Goal: Task Accomplishment & Management: Manage account settings

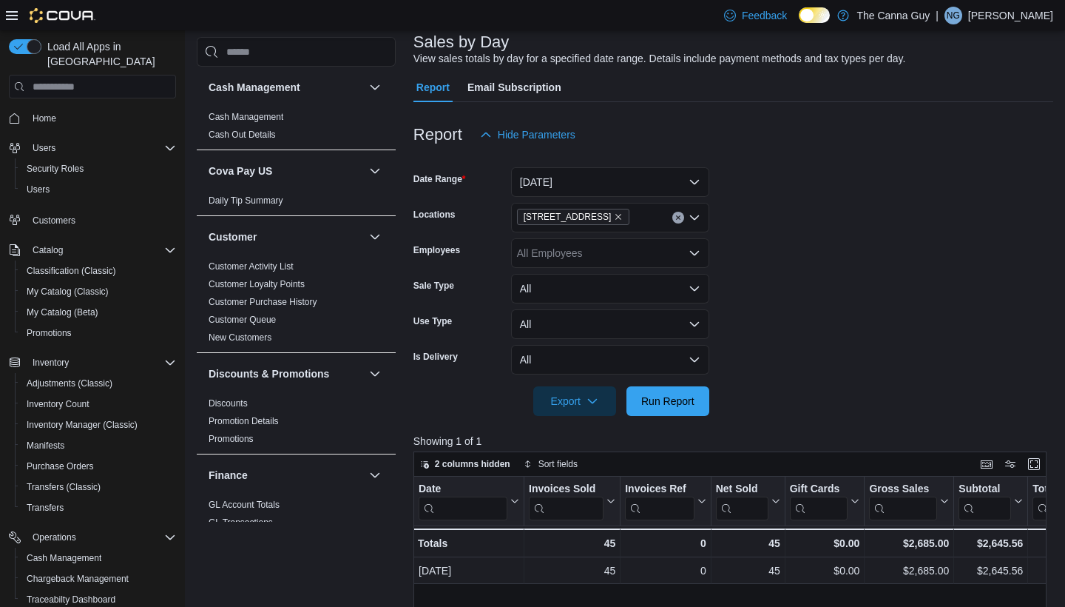
scroll to position [91, 0]
click at [669, 178] on button "[DATE]" at bounding box center [610, 184] width 198 height 30
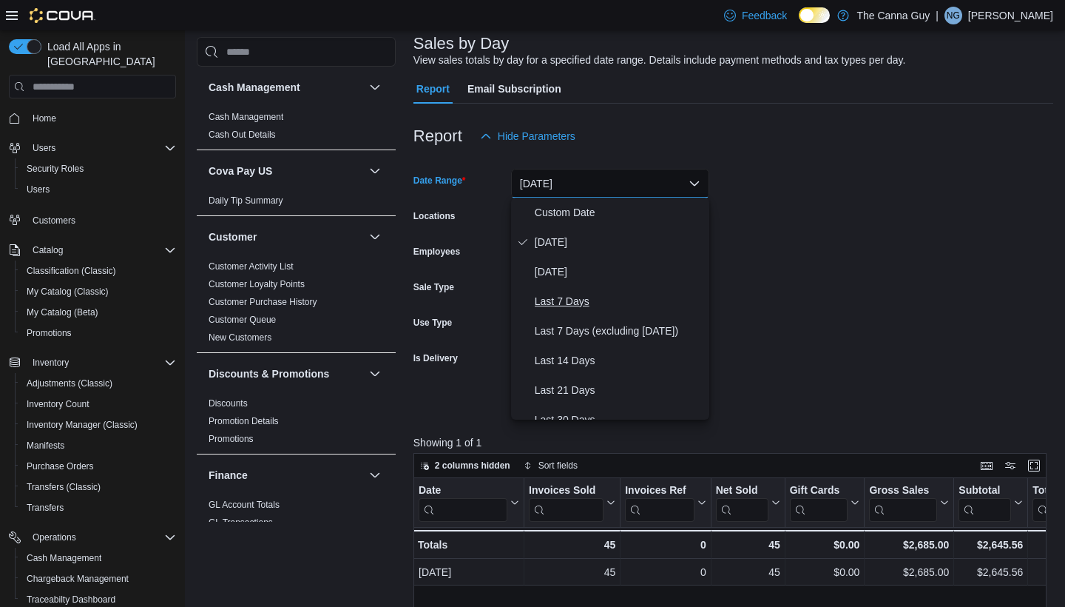
click at [583, 310] on button "Last 7 Days" at bounding box center [610, 301] width 198 height 30
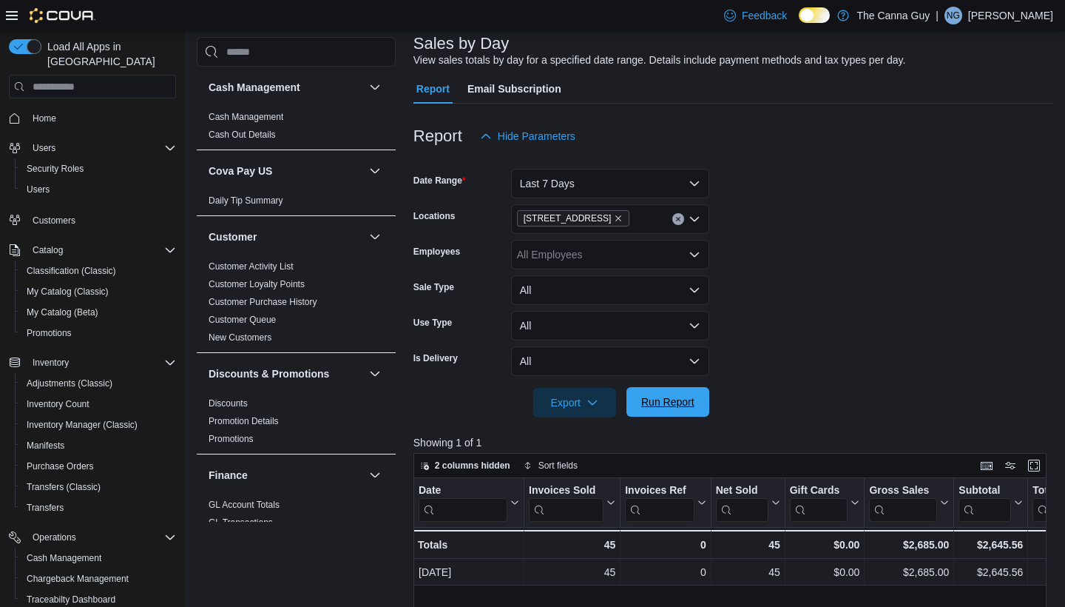
click at [675, 405] on span "Run Report" at bounding box center [667, 401] width 53 height 15
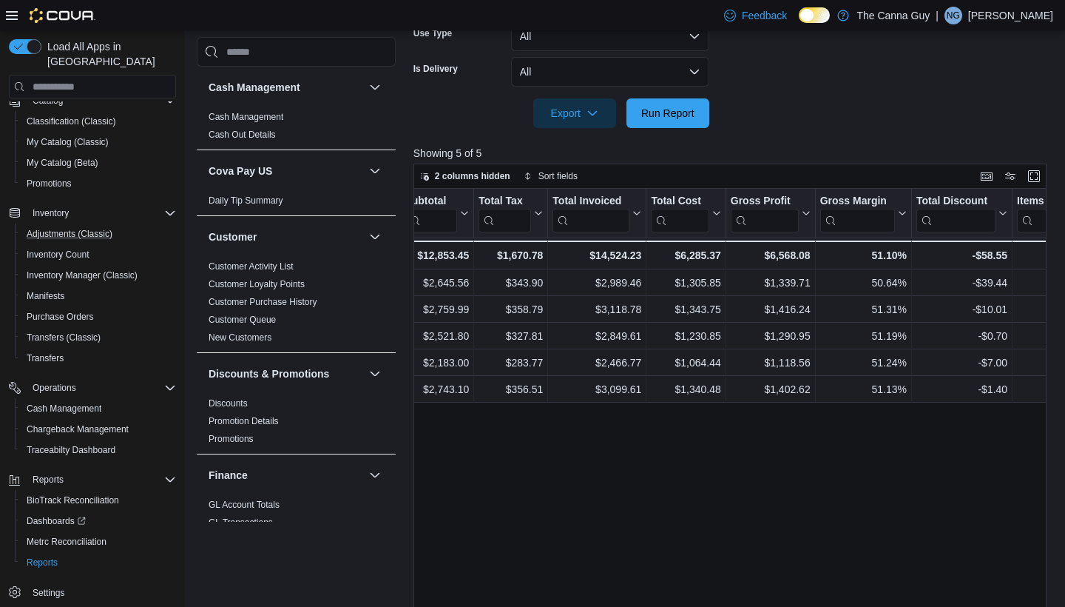
scroll to position [149, 0]
click at [41, 587] on span "Settings" at bounding box center [49, 593] width 32 height 12
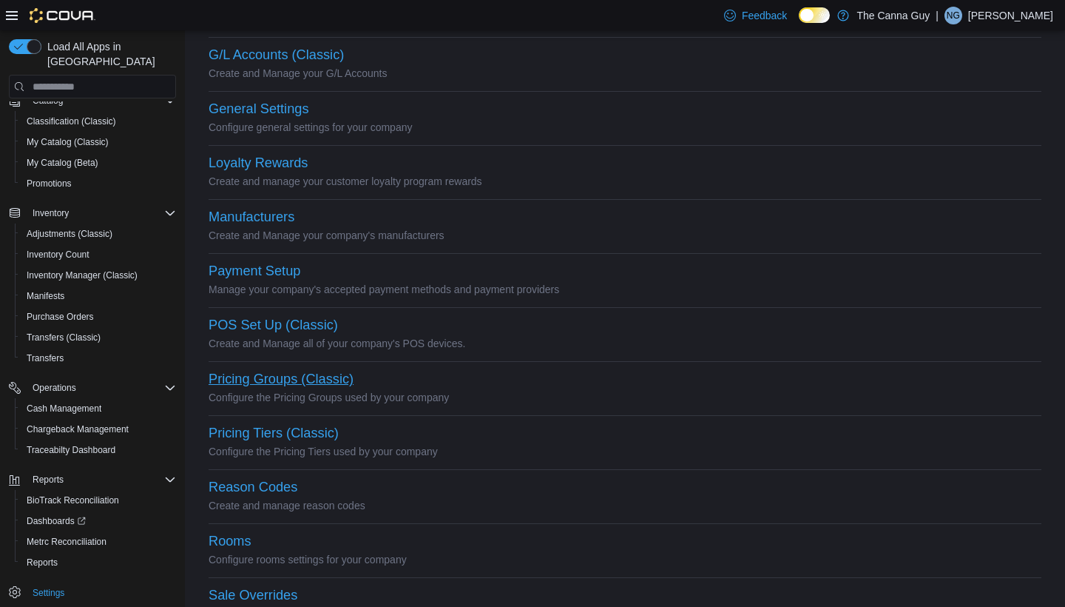
scroll to position [354, 0]
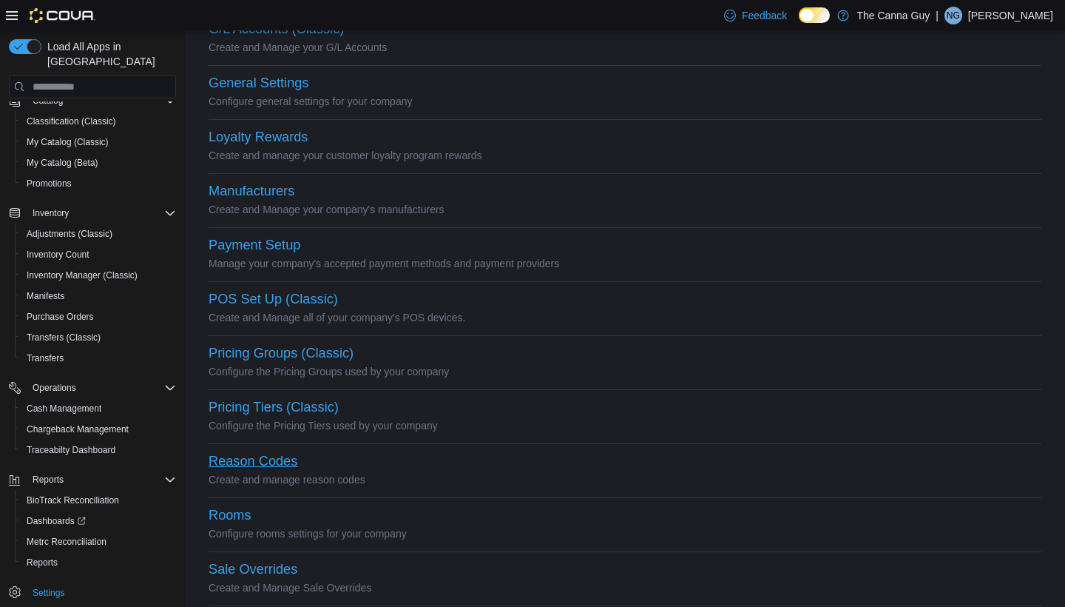
click at [260, 462] on button "Reason Codes" at bounding box center [253, 461] width 89 height 16
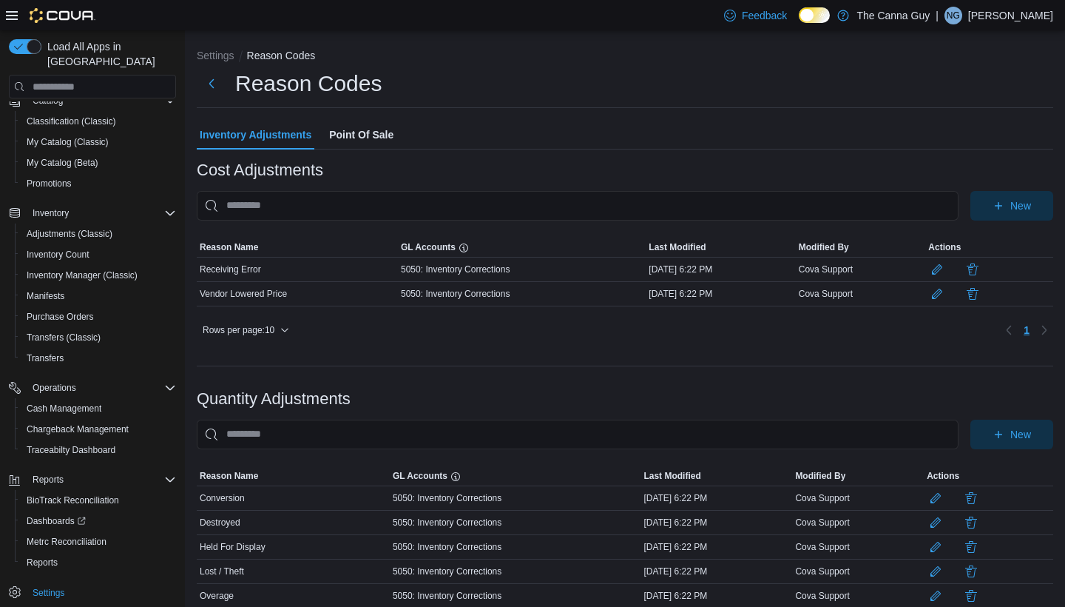
click at [374, 133] on span "Point Of Sale" at bounding box center [361, 135] width 64 height 30
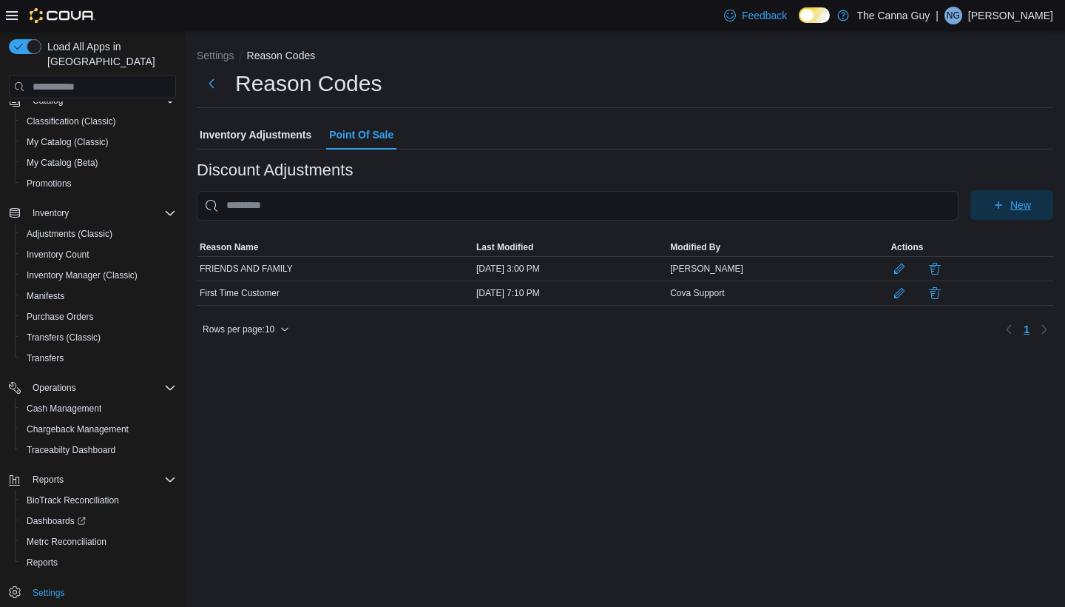
click at [1008, 206] on span "New" at bounding box center [1011, 205] width 65 height 30
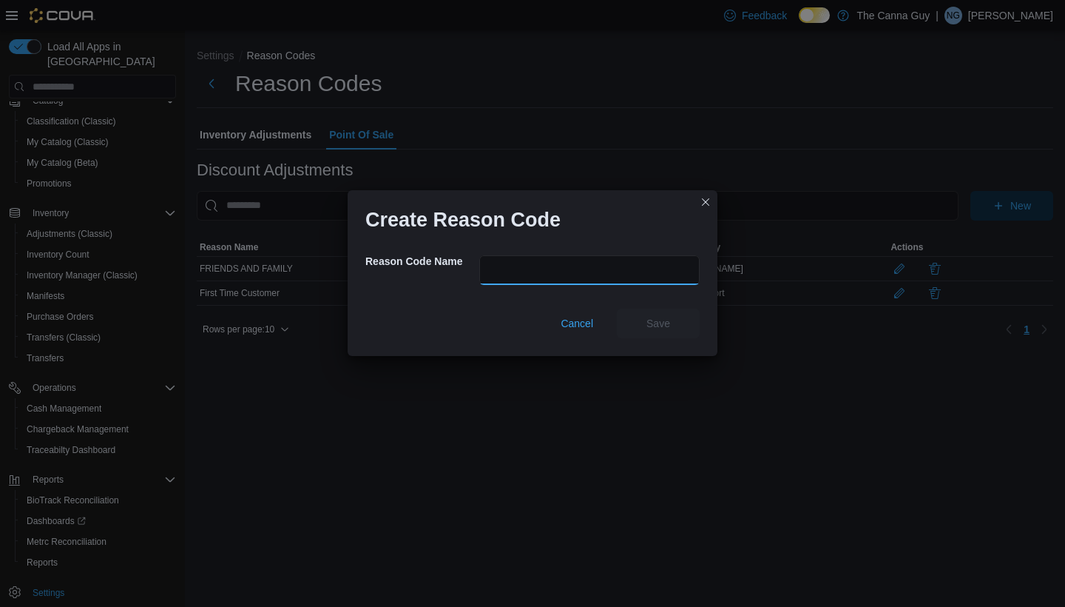
click at [542, 267] on input "text" at bounding box center [589, 270] width 220 height 30
type input "**********"
click at [661, 323] on span "Save" at bounding box center [659, 322] width 24 height 15
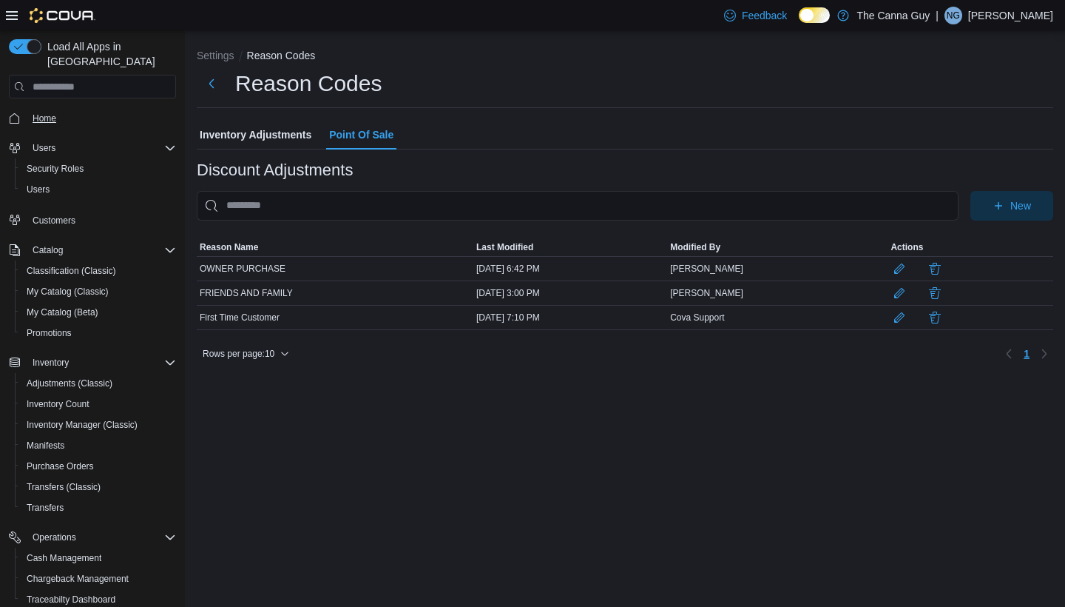
click at [49, 112] on span "Home" at bounding box center [45, 118] width 24 height 12
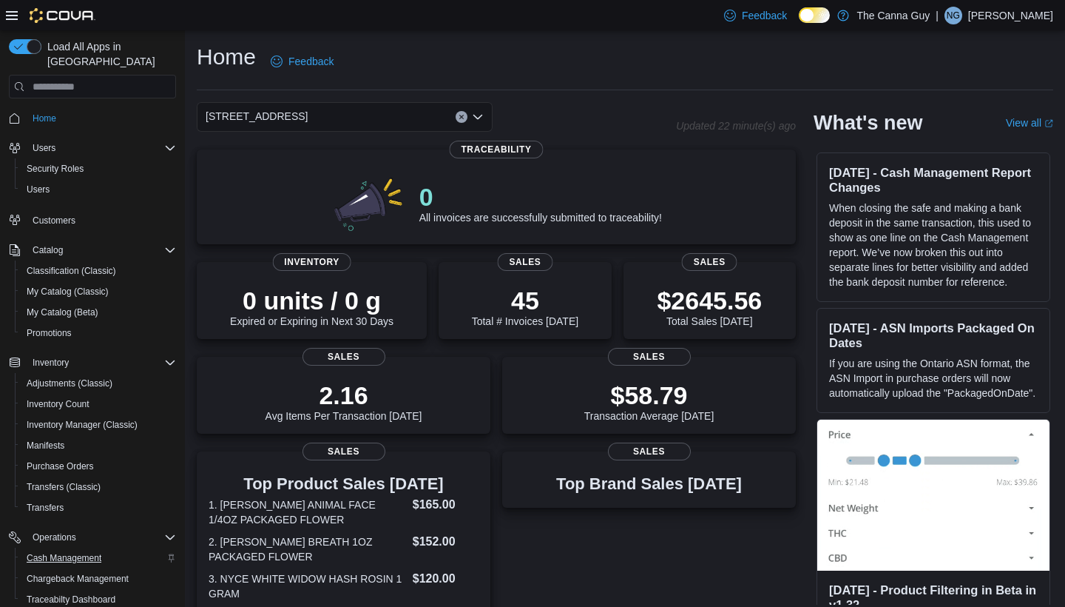
click at [83, 552] on span "Cash Management" at bounding box center [64, 558] width 75 height 12
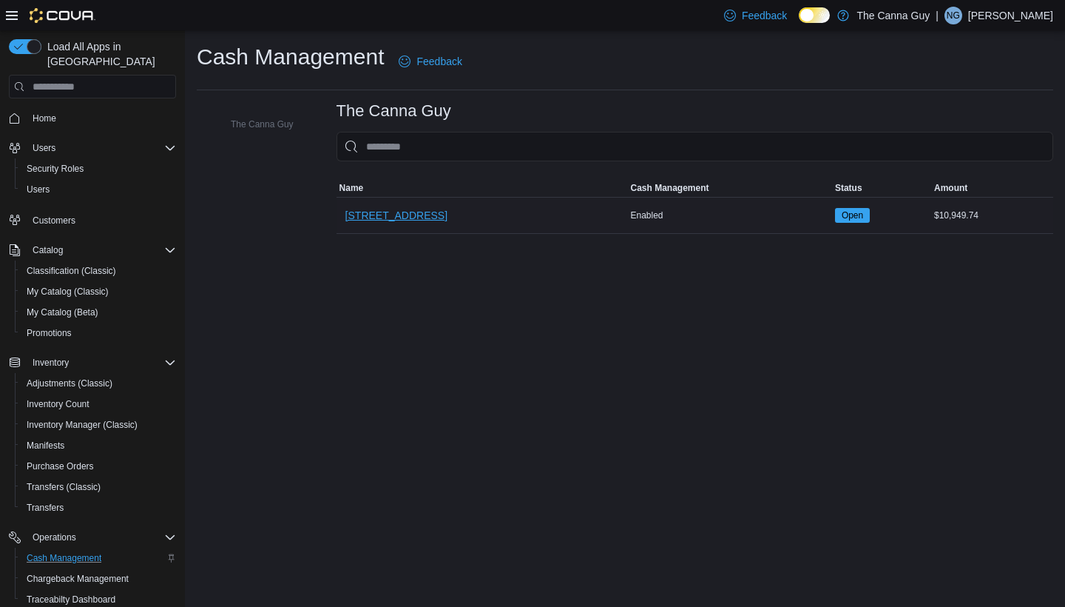
click at [382, 212] on span "[STREET_ADDRESS]" at bounding box center [396, 215] width 102 height 15
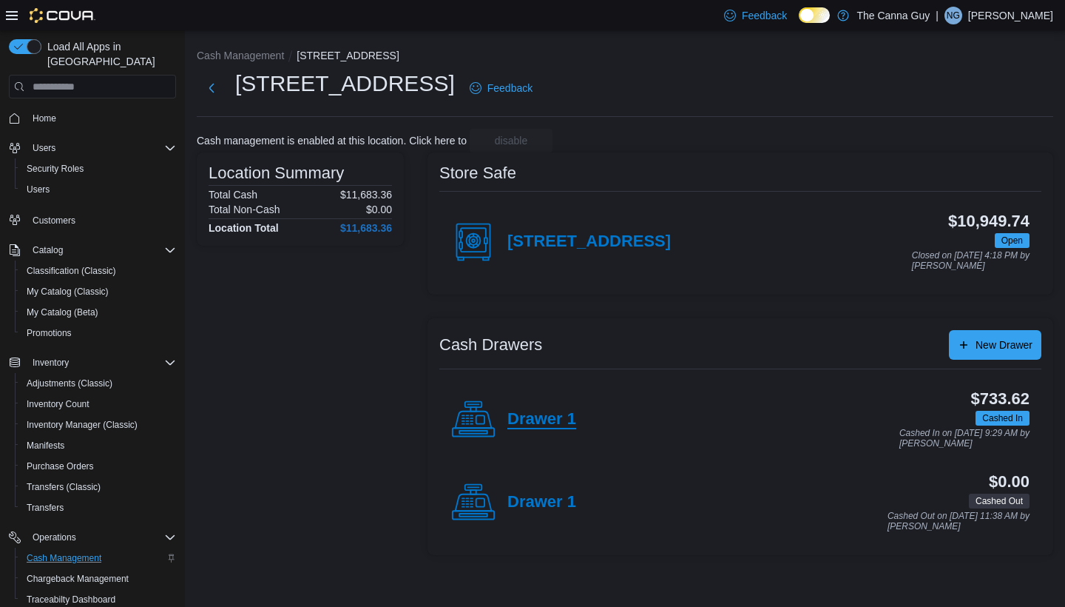
click at [550, 417] on h4 "Drawer 1" at bounding box center [541, 419] width 69 height 19
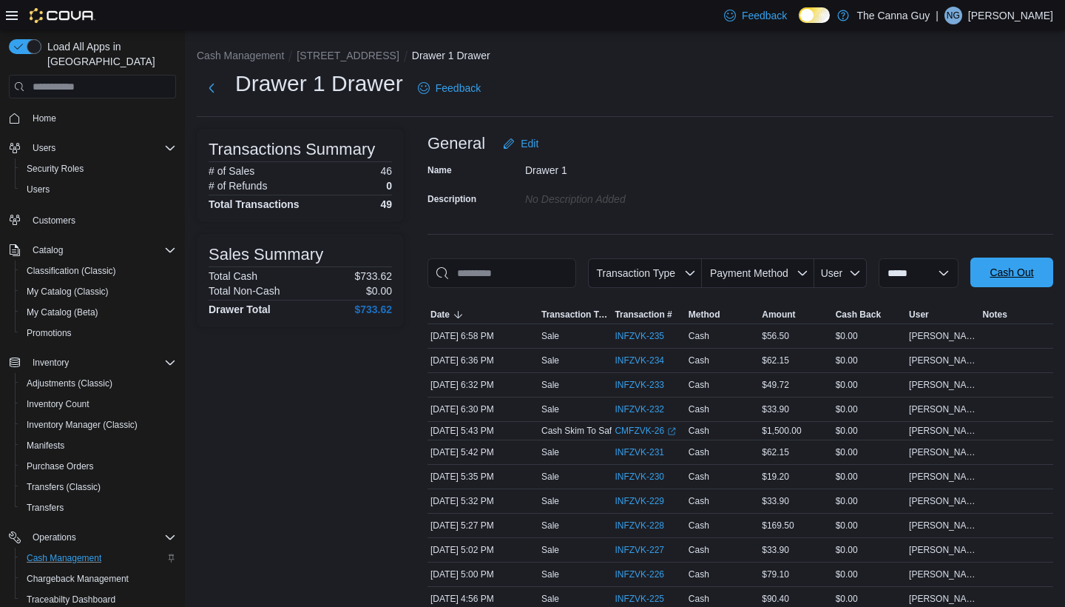
click at [990, 280] on span "Cash Out" at bounding box center [1012, 272] width 44 height 15
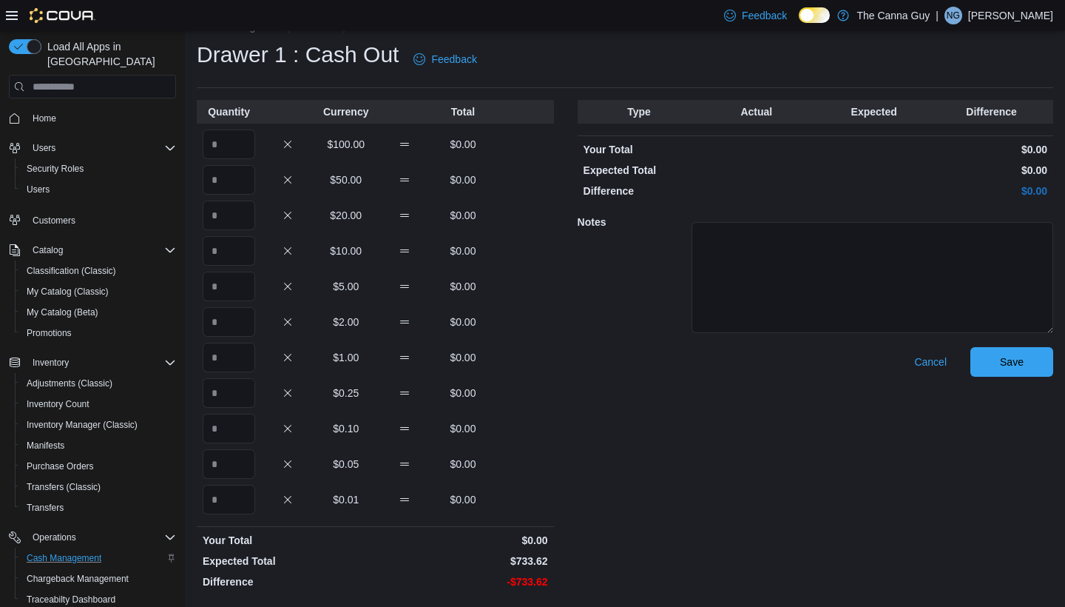
scroll to position [28, 0]
click at [263, 143] on div "$100.00 $0.00" at bounding box center [375, 145] width 357 height 30
click at [235, 142] on input "Quantity" at bounding box center [229, 145] width 53 height 30
type input "*"
click at [253, 184] on input "Quantity" at bounding box center [229, 181] width 53 height 30
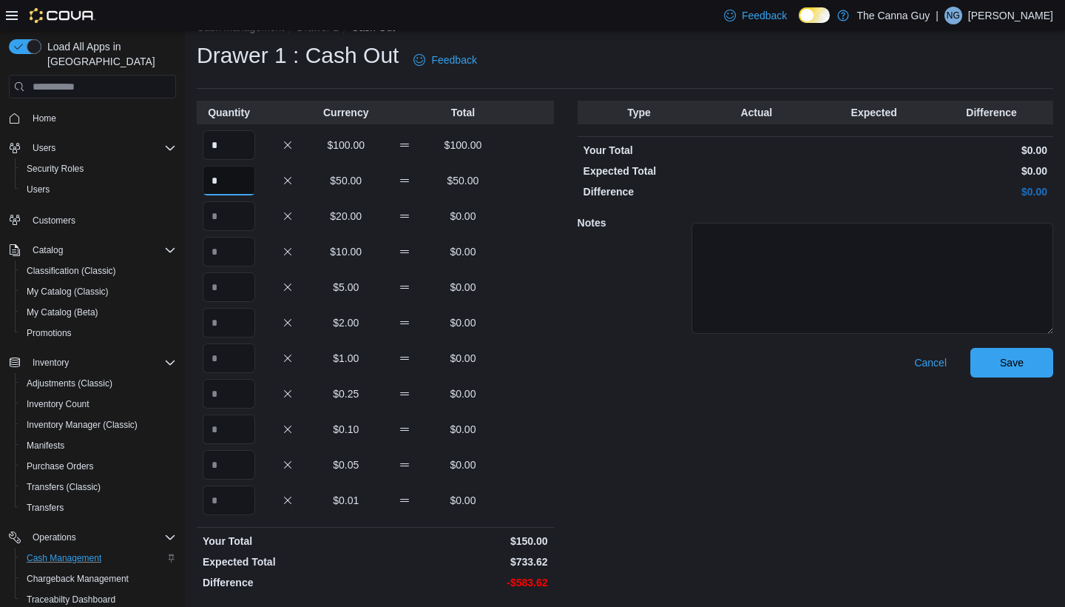
type input "*"
click at [242, 225] on input "Quantity" at bounding box center [229, 216] width 53 height 30
type input "**"
click at [232, 257] on input "Quantity" at bounding box center [229, 252] width 53 height 30
type input "**"
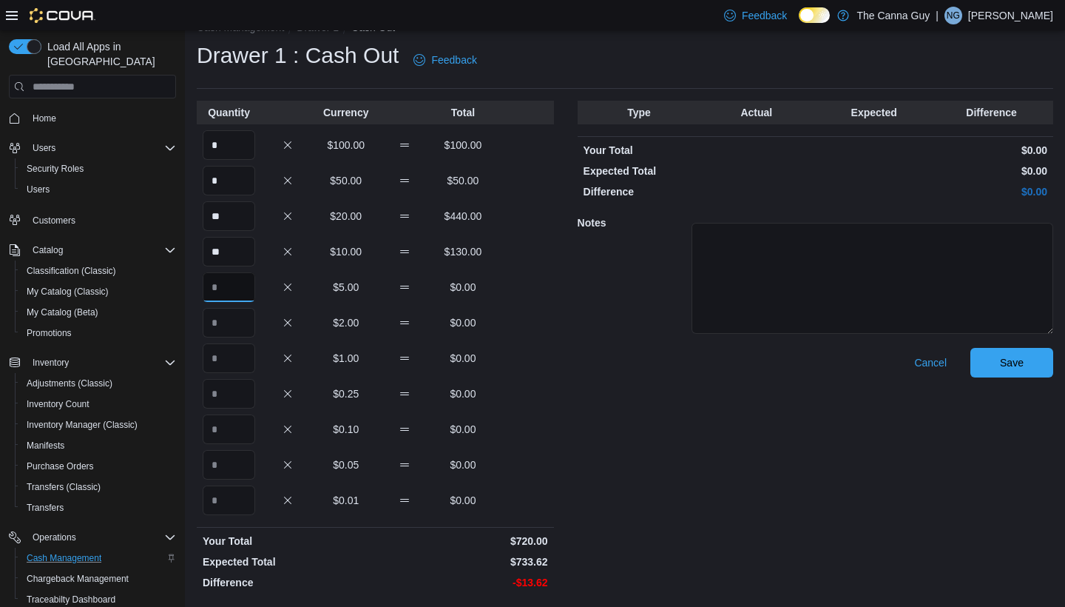
click at [241, 287] on input "Quantity" at bounding box center [229, 287] width 53 height 30
type input "*"
click at [234, 361] on input "Quantity" at bounding box center [229, 358] width 53 height 30
type input "*"
click at [233, 399] on input "Quantity" at bounding box center [229, 394] width 53 height 30
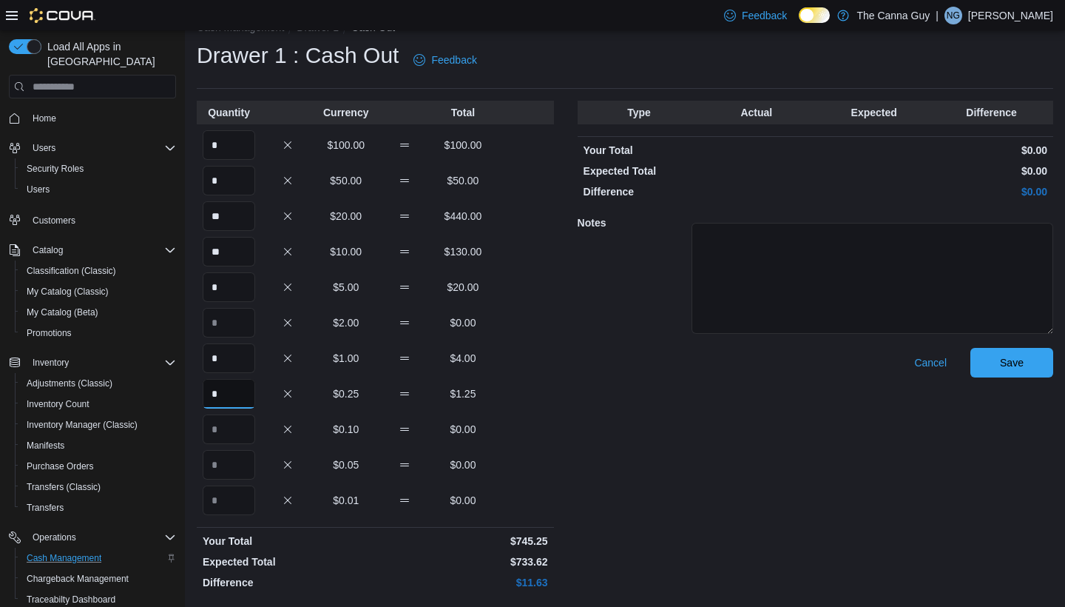
type input "*"
click at [243, 435] on input "Quantity" at bounding box center [229, 429] width 53 height 30
type input "**"
click at [241, 468] on input "Quantity" at bounding box center [229, 465] width 53 height 30
type input "**"
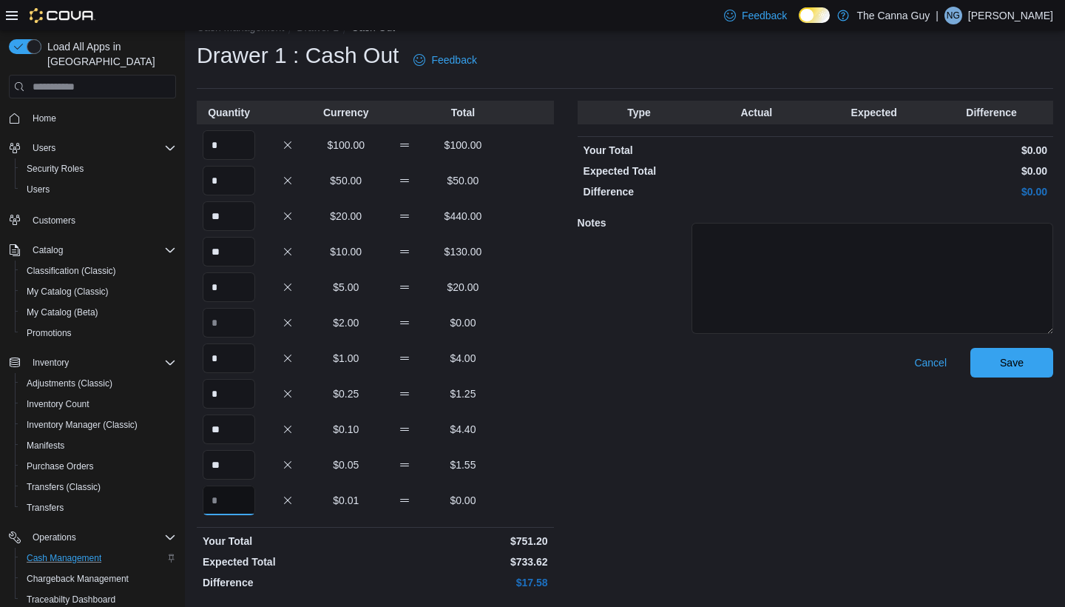
click at [239, 502] on input "Quantity" at bounding box center [229, 500] width 53 height 30
type input "*"
click at [996, 360] on span "Save" at bounding box center [1011, 362] width 65 height 30
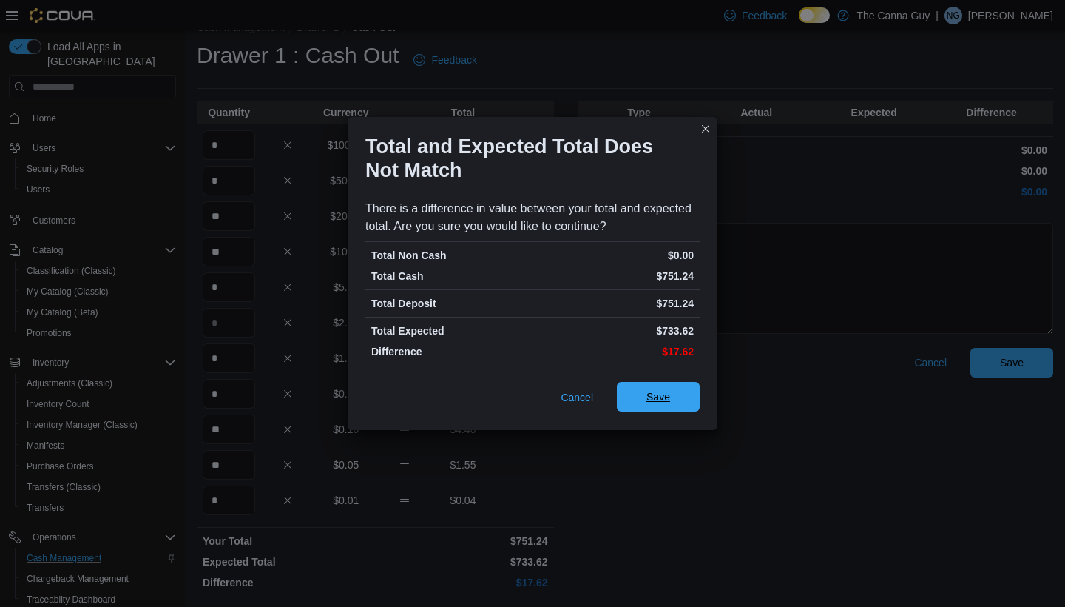
click at [663, 398] on span "Save" at bounding box center [659, 396] width 24 height 15
